Goal: Contribute content: Contribute content

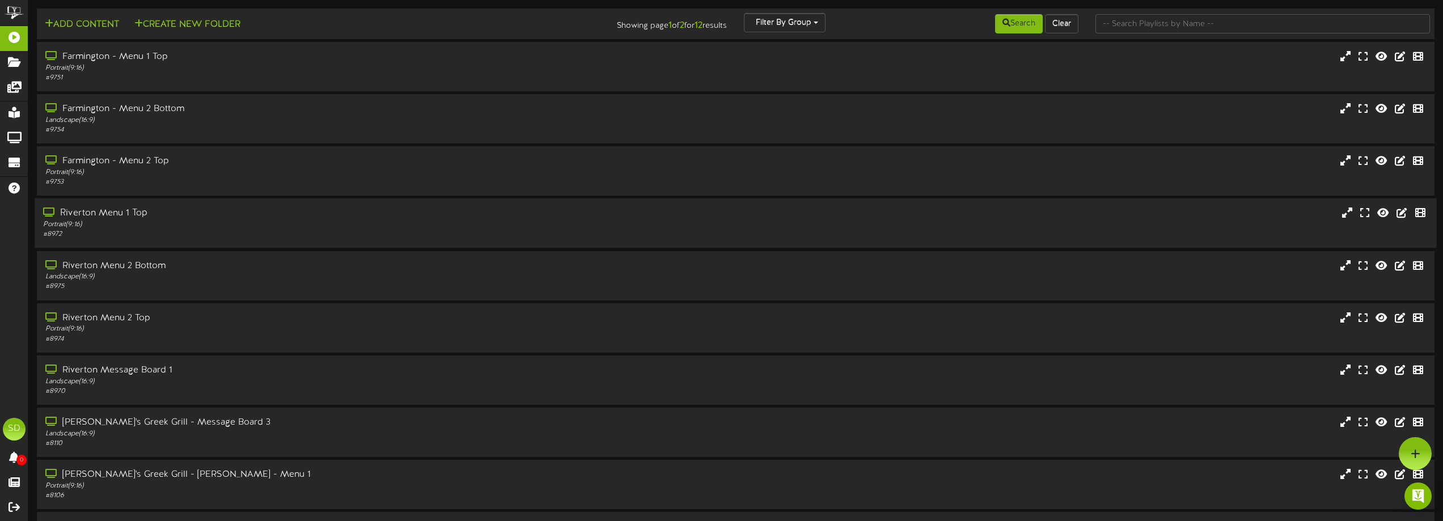
click at [289, 218] on div "Riverton Menu 1 Top" at bounding box center [326, 213] width 567 height 13
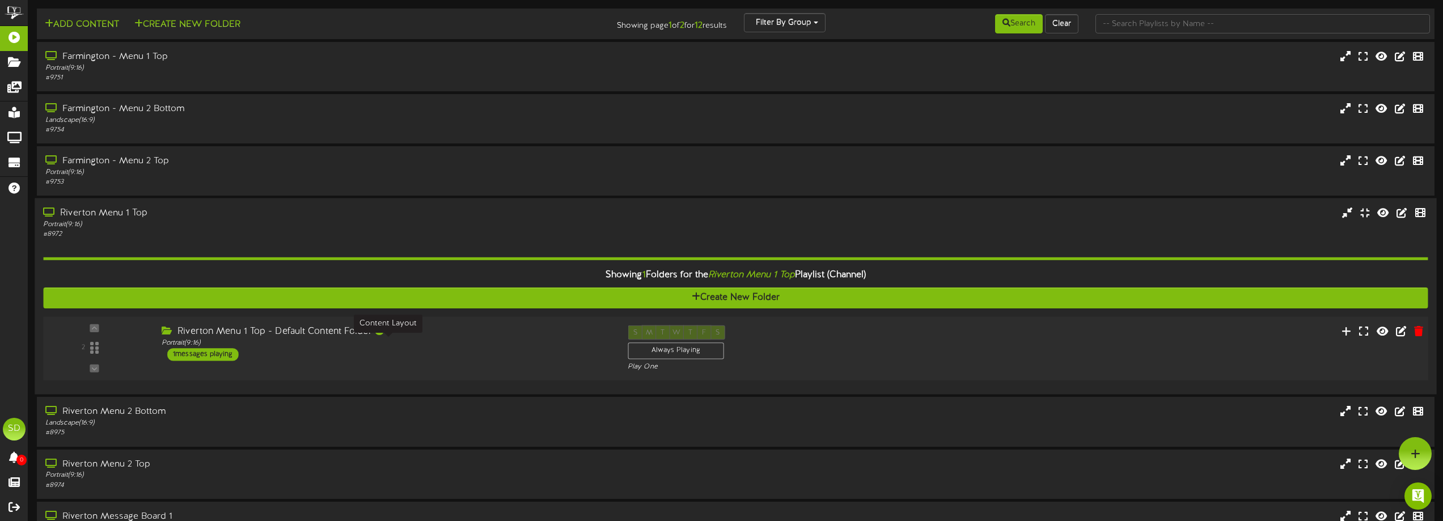
click at [492, 342] on div "Portrait ( 9:16 )" at bounding box center [386, 343] width 449 height 10
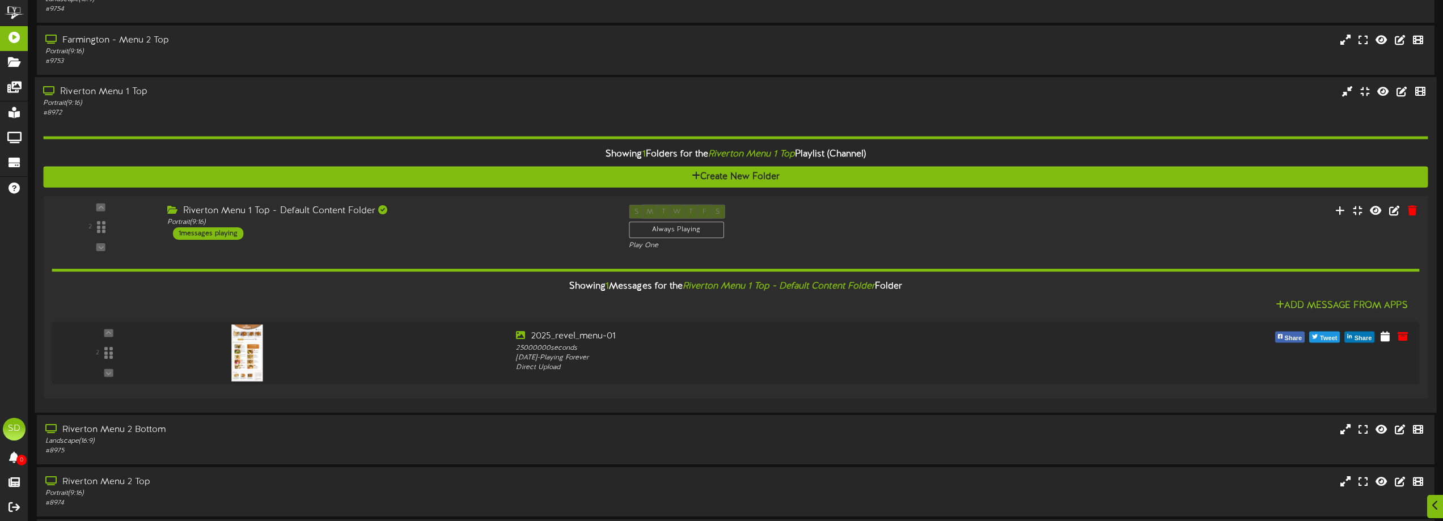
scroll to position [227, 0]
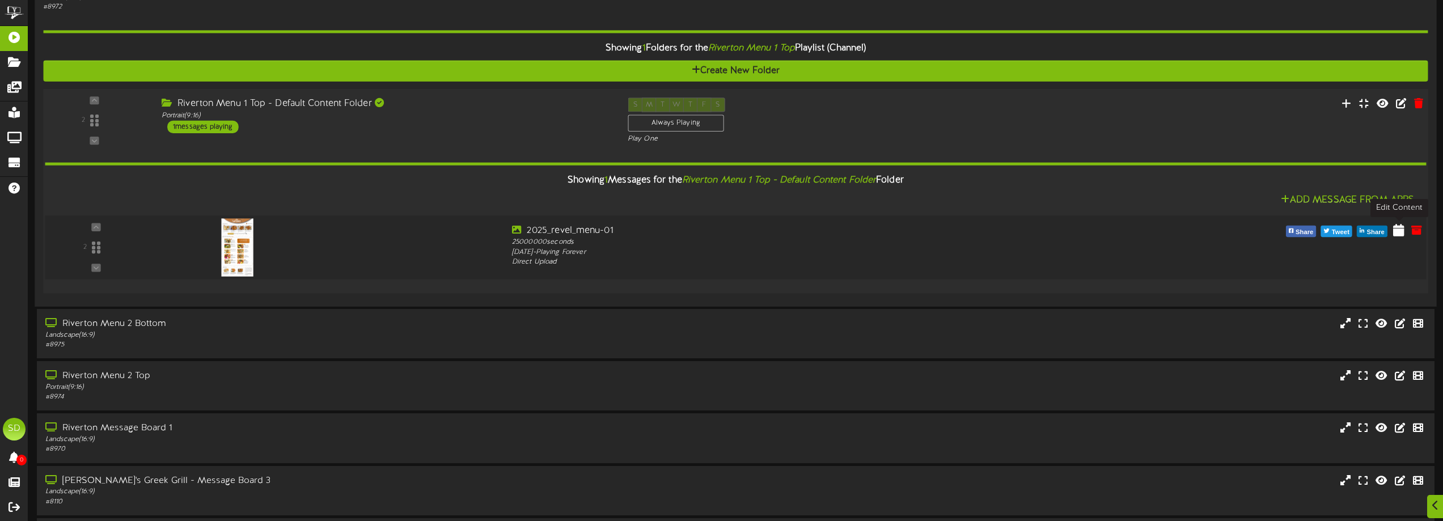
click at [1395, 232] on icon at bounding box center [1398, 229] width 11 height 12
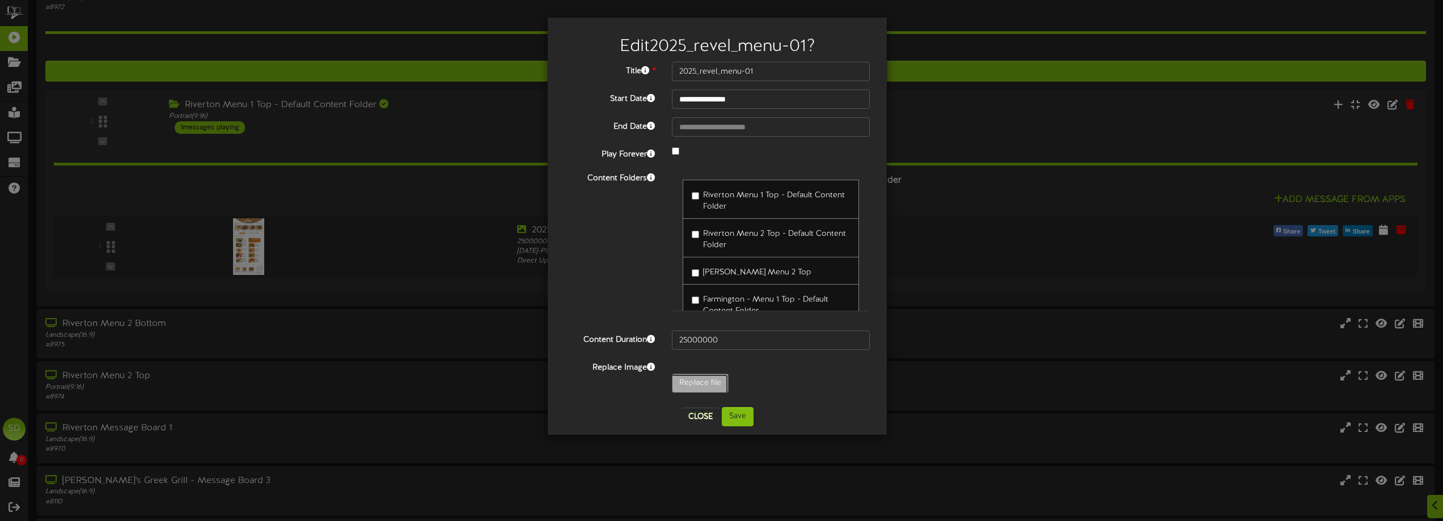
click at [712, 386] on input "Replace file" at bounding box center [111, 414] width 1234 height 81
type input "**********"
type input "SantorinisMenuPage14"
click at [742, 414] on button "Save" at bounding box center [738, 416] width 32 height 19
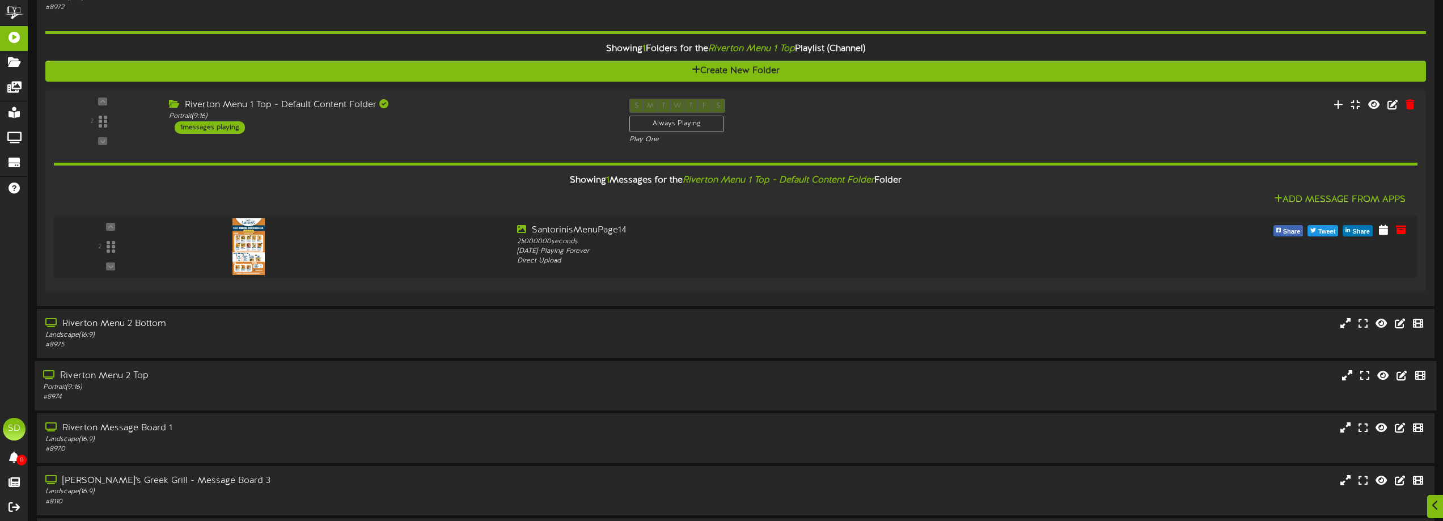
click at [221, 389] on div "Portrait ( 9:16 )" at bounding box center [326, 388] width 567 height 10
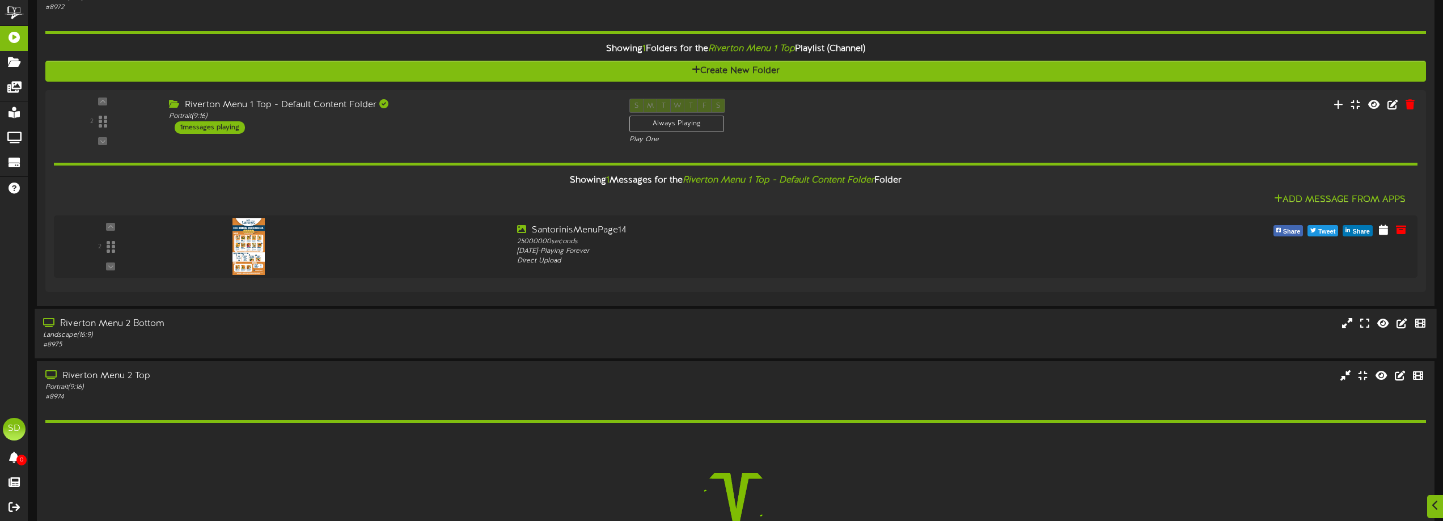
scroll to position [397, 0]
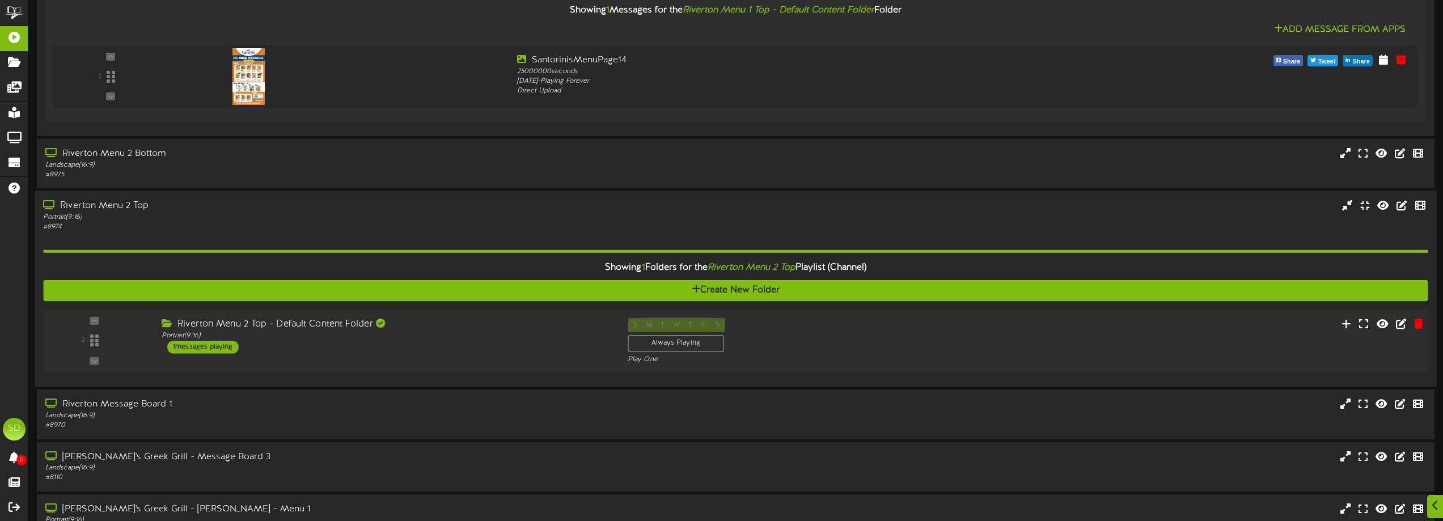
click at [551, 342] on div "Riverton Menu 2 Top - Default Content Folder Portrait ( 9:16 ) 1 messages playi…" at bounding box center [386, 336] width 466 height 36
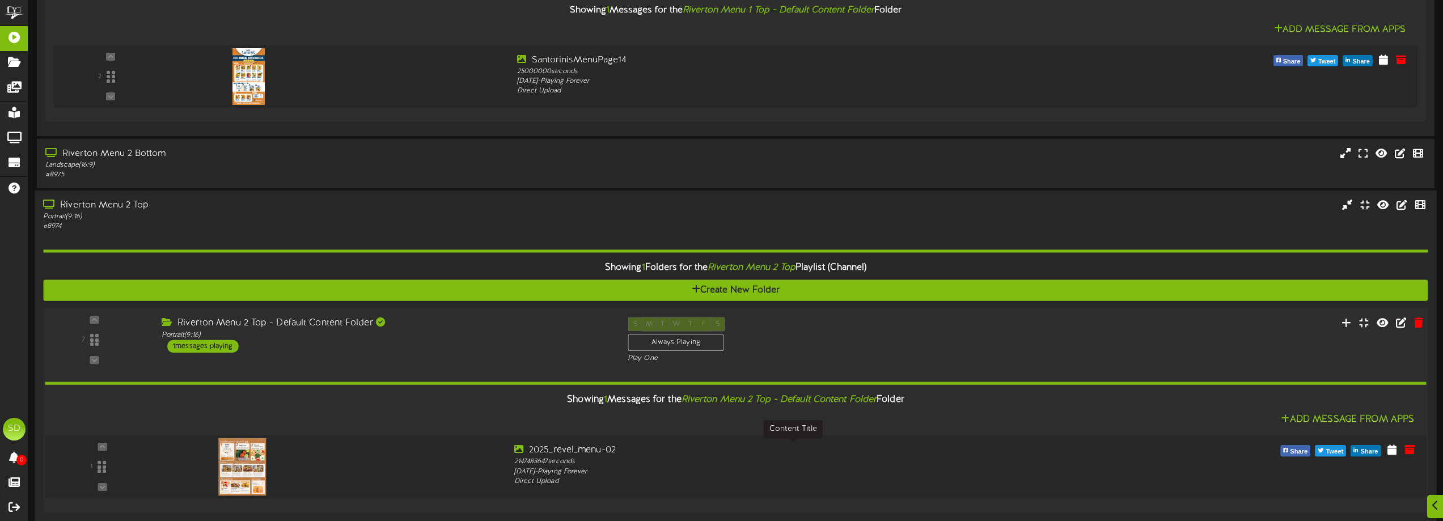
scroll to position [567, 0]
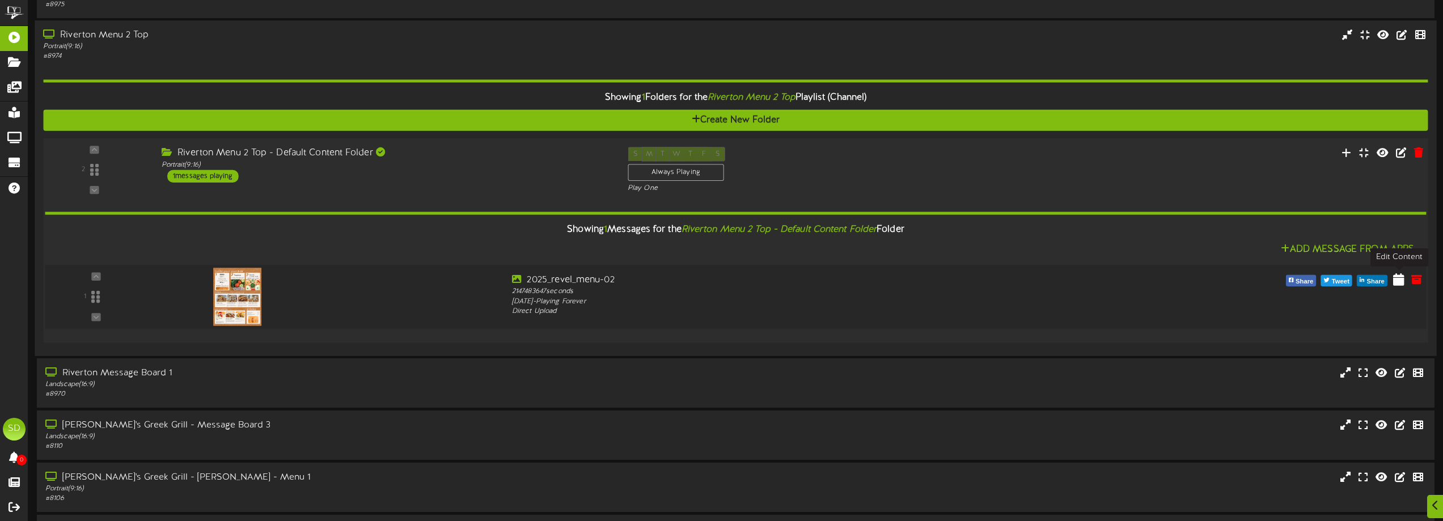
click at [1399, 283] on icon at bounding box center [1398, 279] width 11 height 12
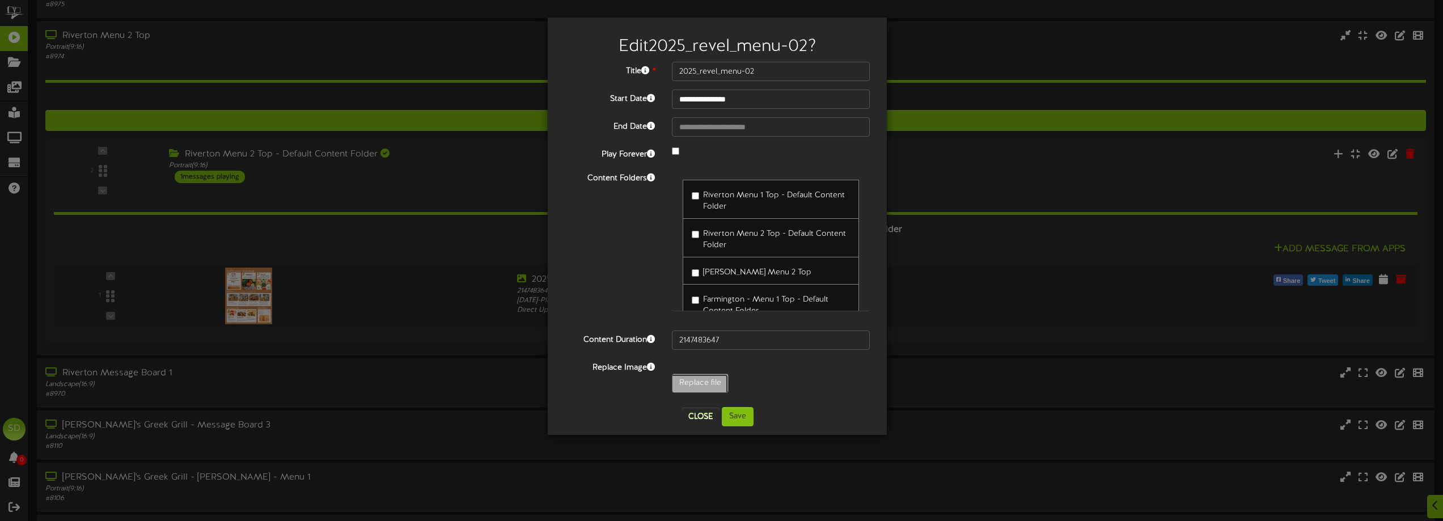
click at [714, 383] on input "Replace file" at bounding box center [111, 414] width 1234 height 81
type input "**********"
type input "SantorinisMenupage24"
click at [740, 421] on button "Save" at bounding box center [738, 416] width 32 height 19
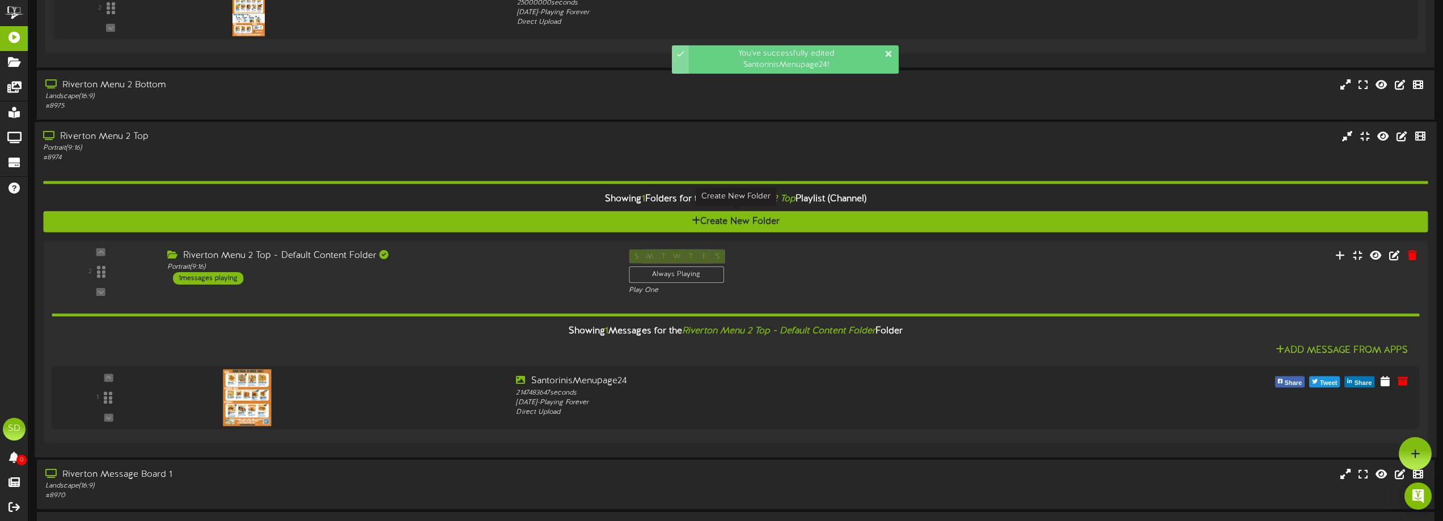
scroll to position [454, 0]
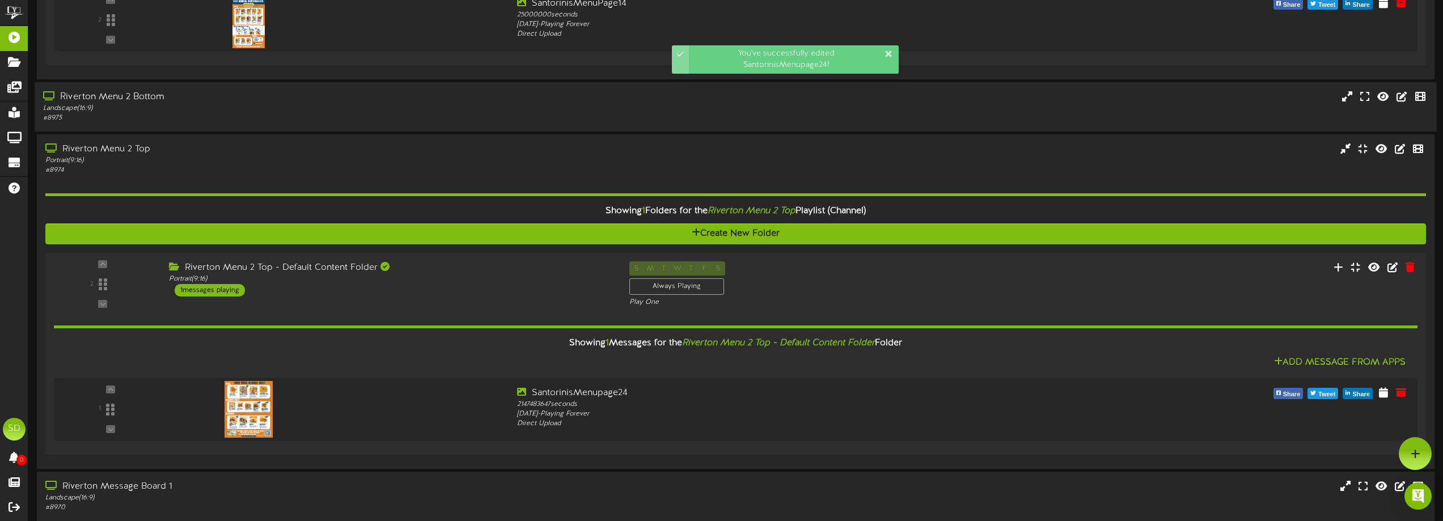
click at [327, 99] on div "Riverton Menu 2 Bottom" at bounding box center [326, 97] width 567 height 13
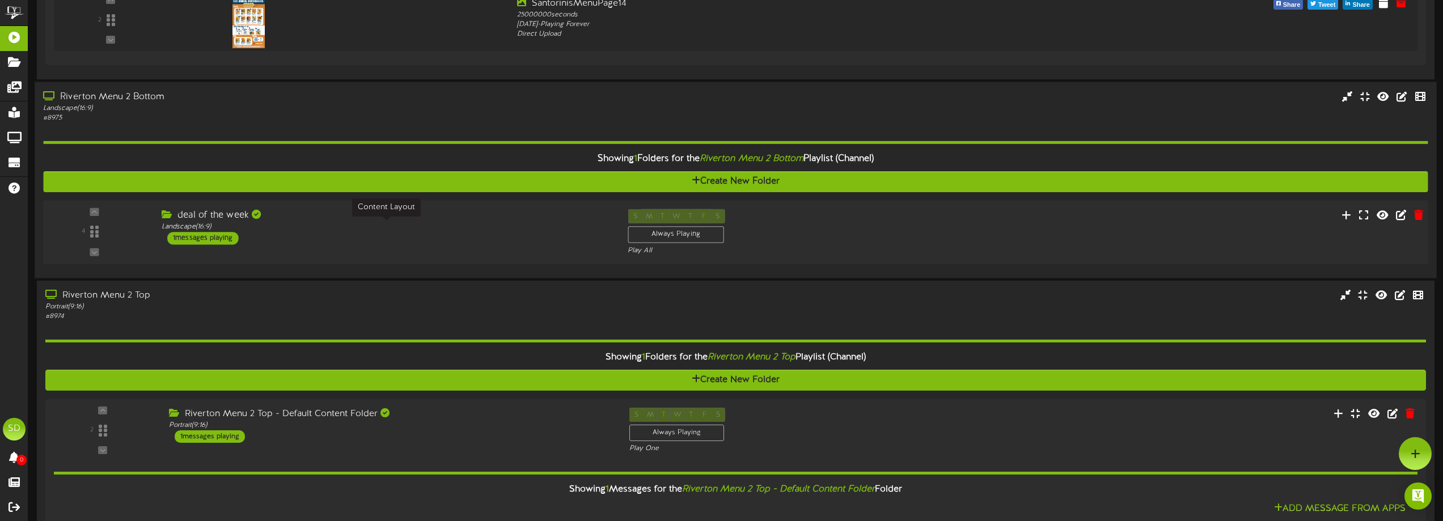
click at [443, 231] on div "Landscape ( 16:9 )" at bounding box center [386, 227] width 449 height 10
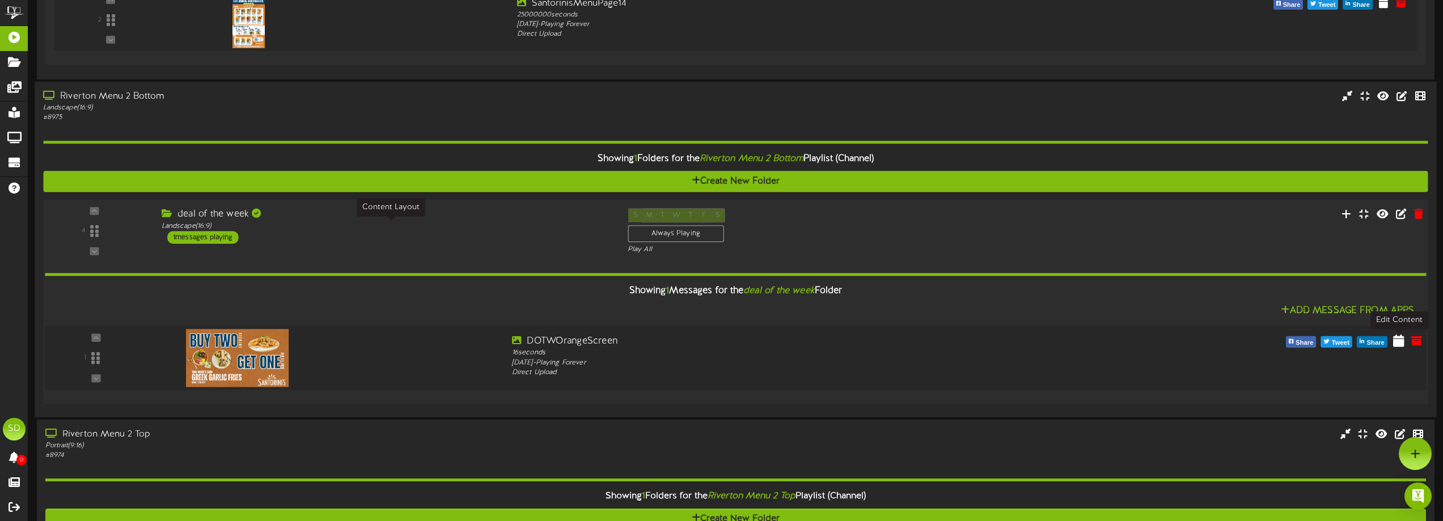
click at [1399, 345] on icon at bounding box center [1398, 340] width 11 height 12
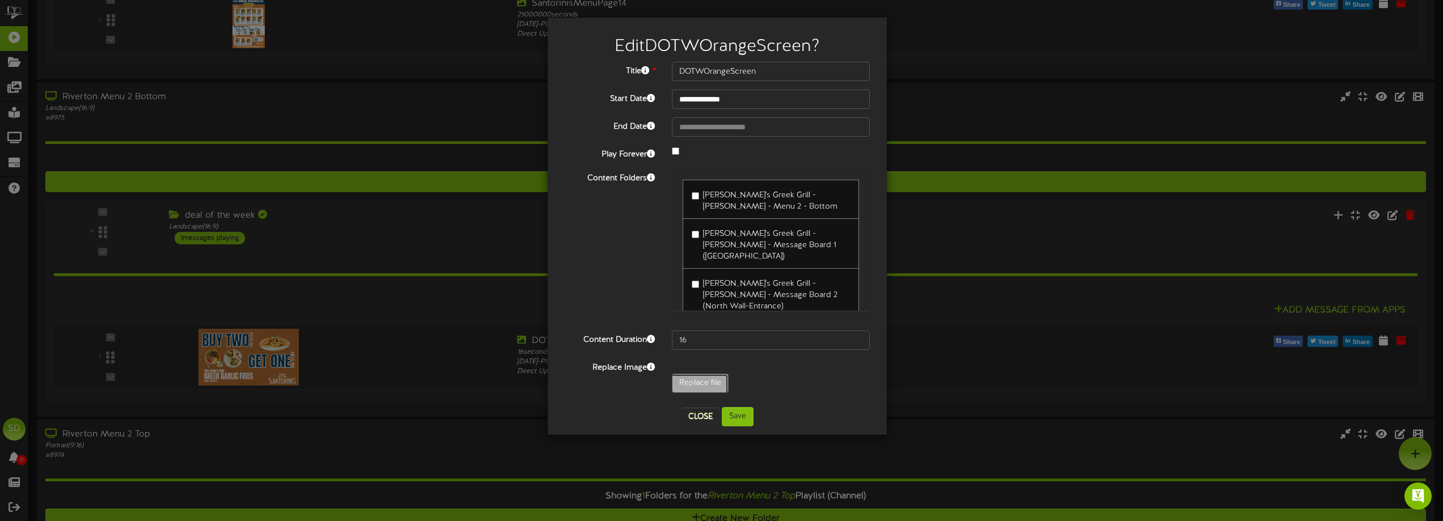
click at [693, 384] on input "Replace file" at bounding box center [111, 414] width 1234 height 81
type input "**********"
type input "Catering10"
click at [739, 421] on button "Save" at bounding box center [738, 416] width 32 height 19
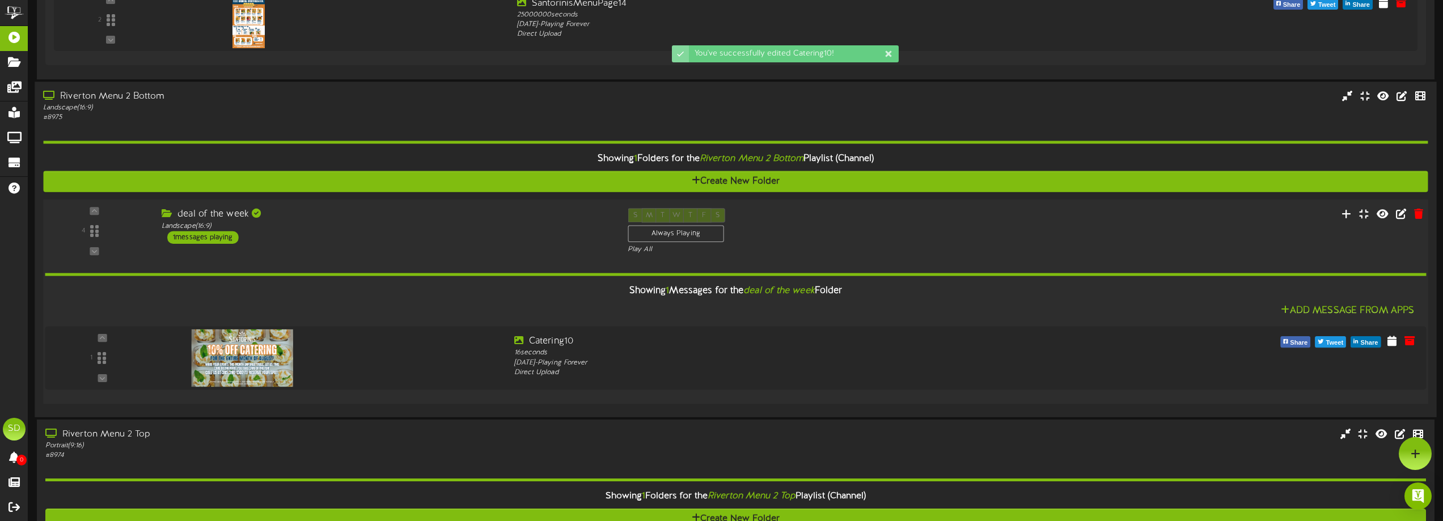
click at [371, 230] on div "Landscape ( 16:9 )" at bounding box center [386, 226] width 449 height 10
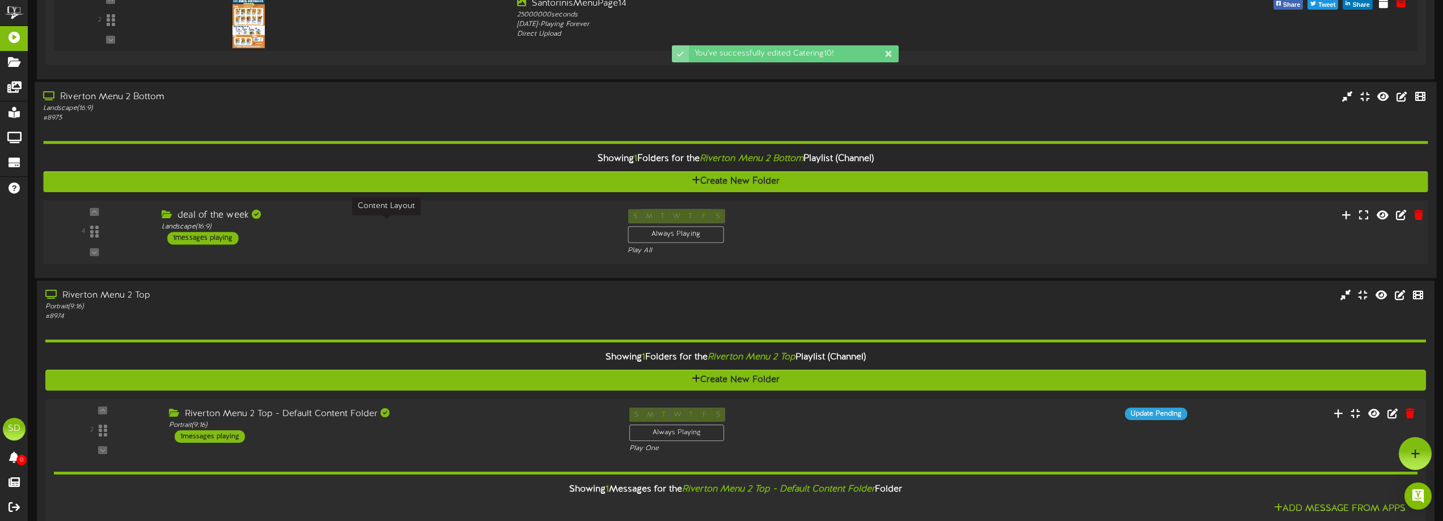
click at [371, 222] on div "Landscape ( 16:9 )" at bounding box center [386, 227] width 449 height 10
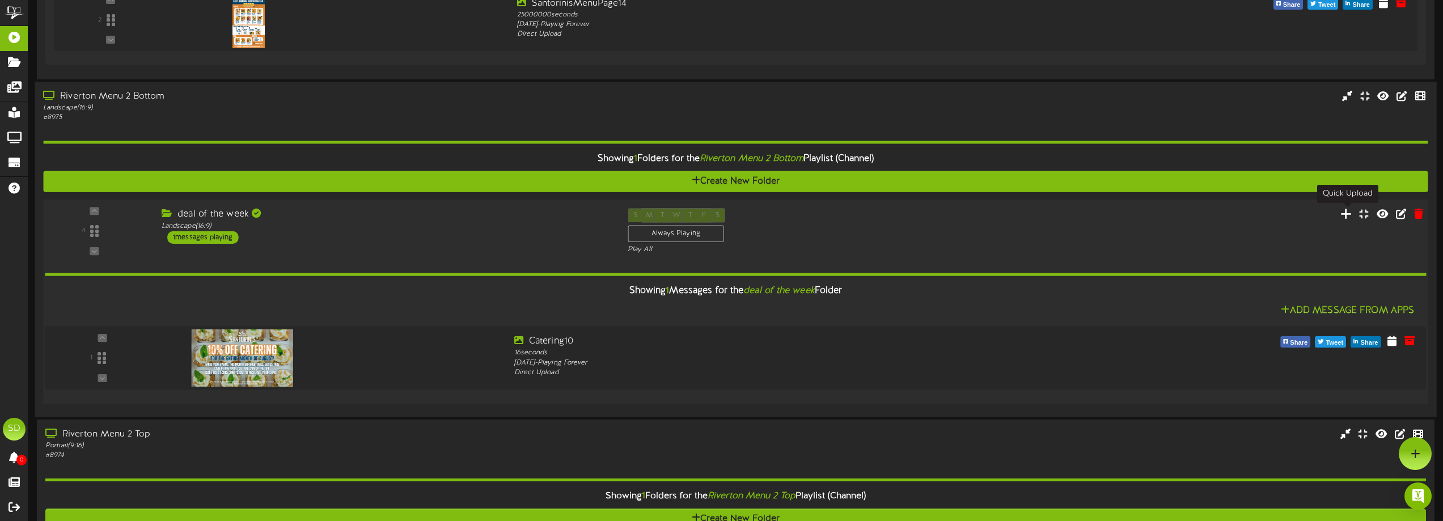
click at [1345, 211] on icon at bounding box center [1346, 213] width 12 height 12
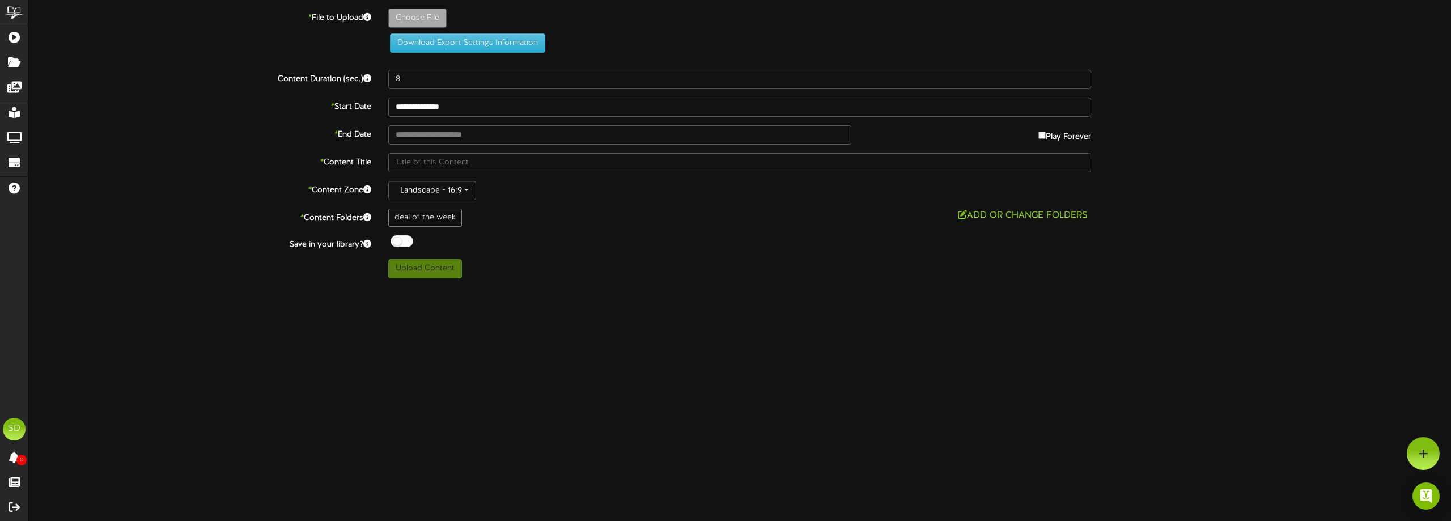
click at [437, 221] on div "deal of the week" at bounding box center [425, 218] width 74 height 18
type input "**********"
type input "NewMENuItems131"
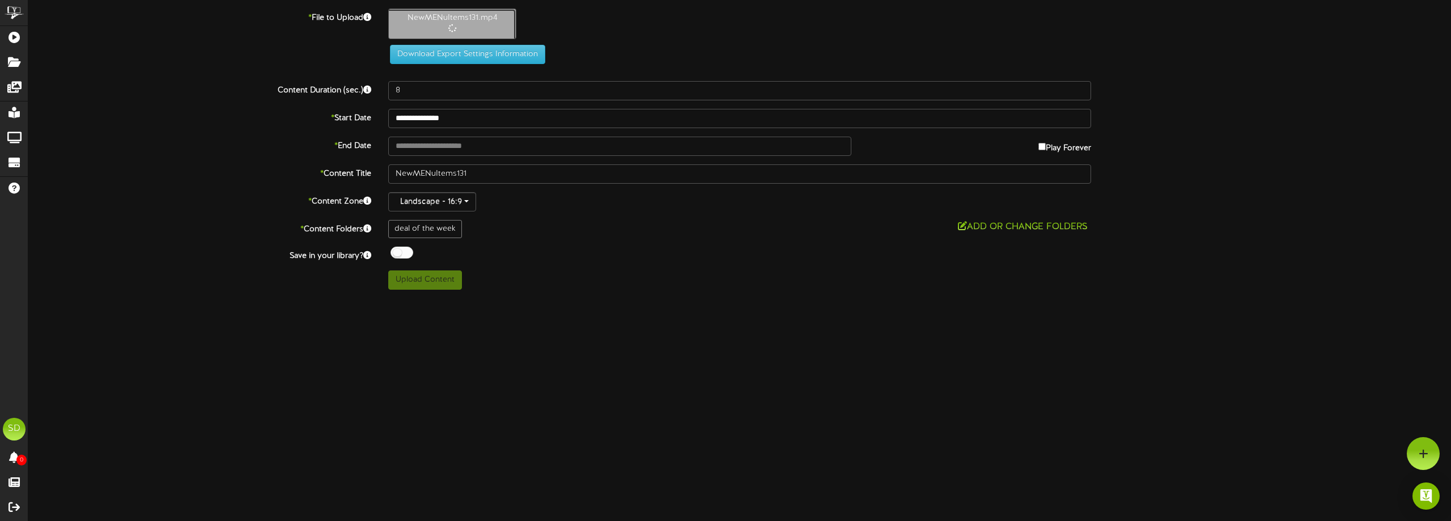
type input "55"
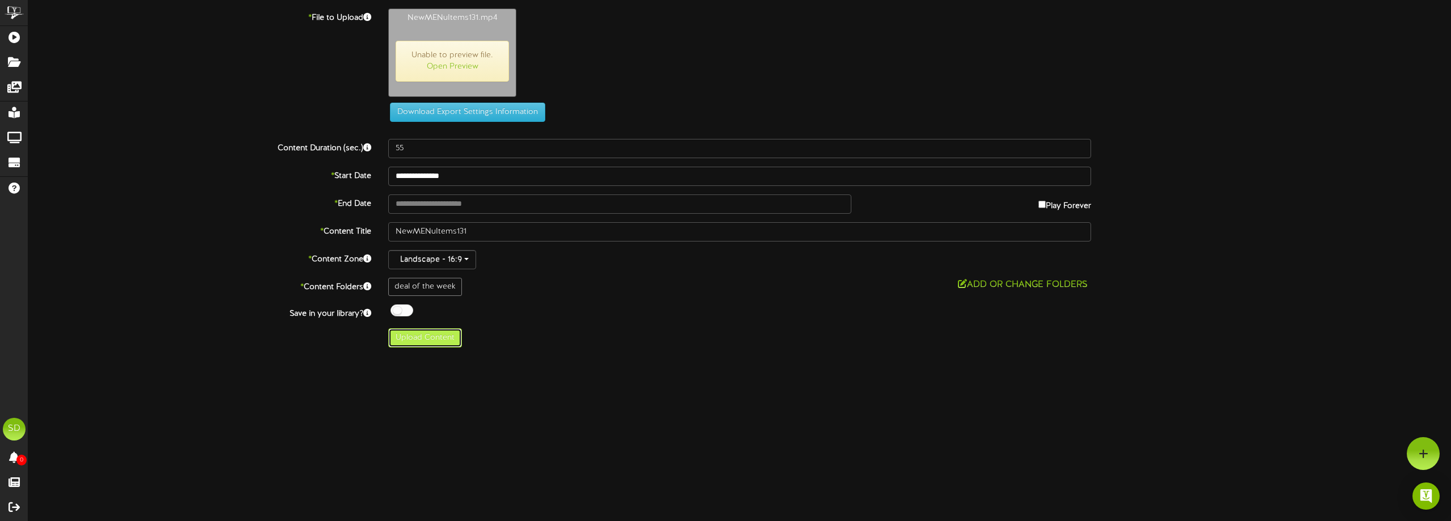
click at [448, 343] on button "Upload Content" at bounding box center [425, 337] width 74 height 19
type input "**********"
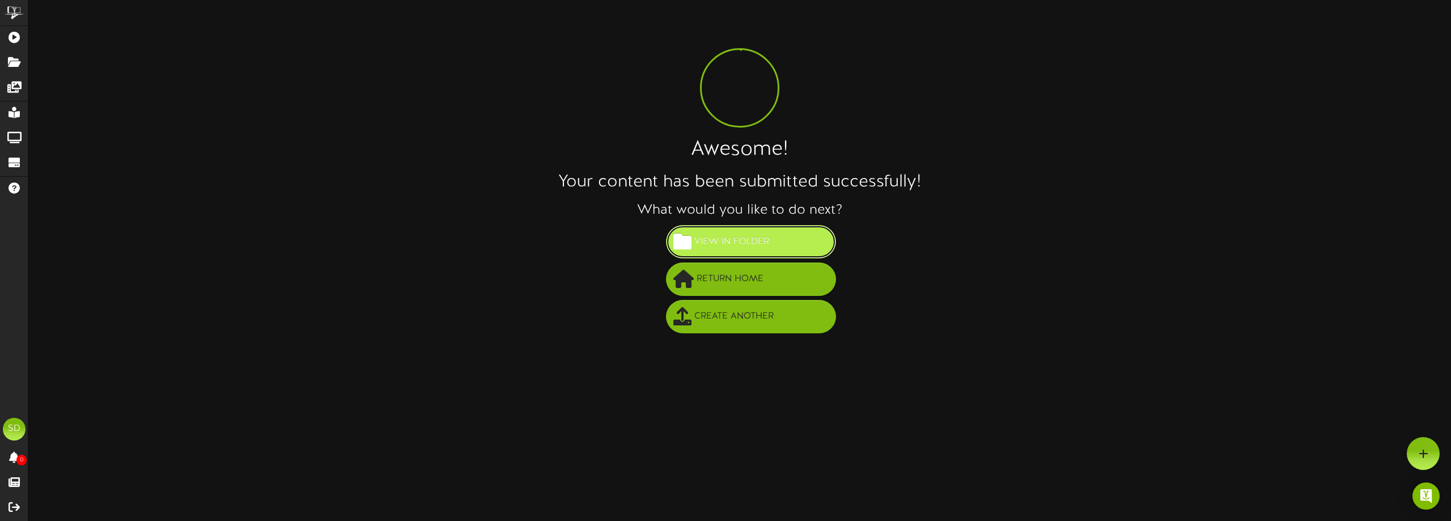
click at [757, 239] on span "View in Folder" at bounding box center [732, 241] width 81 height 19
